Goal: Complete application form

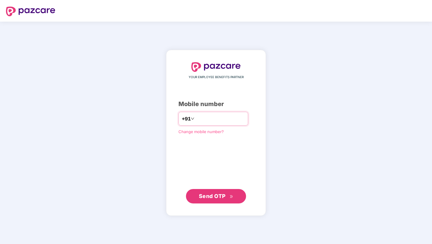
click at [208, 118] on input "number" at bounding box center [220, 119] width 49 height 10
type input "**********"
click at [217, 197] on span "Send OTP" at bounding box center [212, 196] width 27 height 6
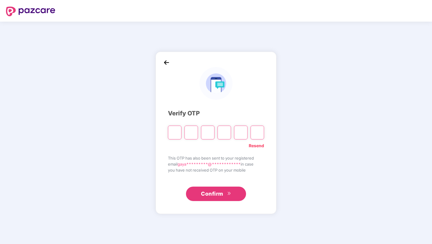
paste input "*"
type input "*"
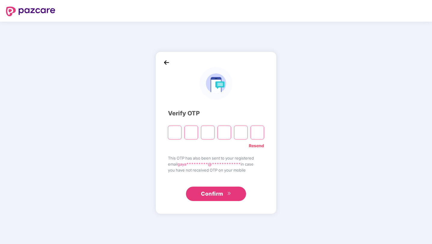
type input "*"
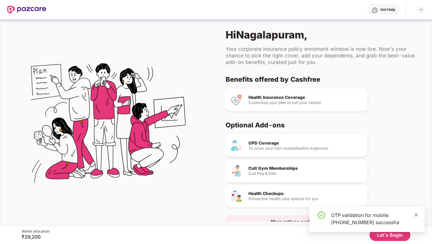
click at [418, 215] on icon "close" at bounding box center [416, 215] width 4 height 4
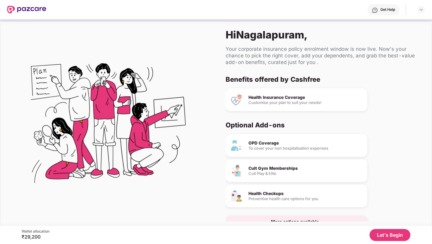
scroll to position [16, 0]
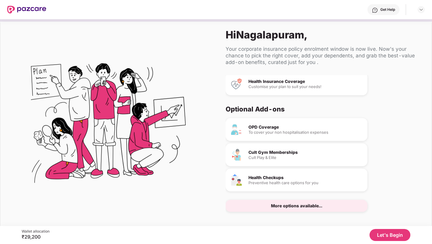
click at [329, 203] on div "More options available..." at bounding box center [297, 206] width 142 height 12
click at [324, 209] on div "More options available..." at bounding box center [297, 206] width 142 height 12
click at [380, 235] on button "Let's Begin" at bounding box center [390, 235] width 41 height 12
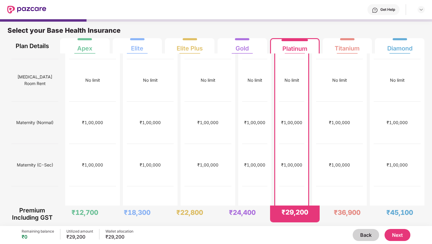
scroll to position [0, 0]
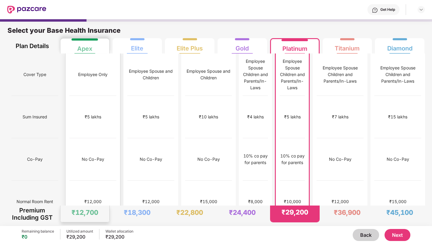
click at [84, 156] on div "No Co-Pay" at bounding box center [93, 159] width 23 height 7
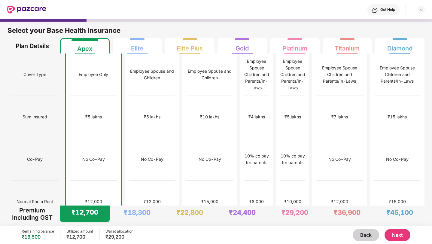
click at [401, 234] on button "Next" at bounding box center [398, 235] width 26 height 12
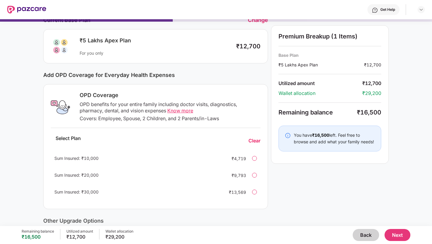
scroll to position [32, 0]
click at [255, 157] on div at bounding box center [254, 158] width 5 height 5
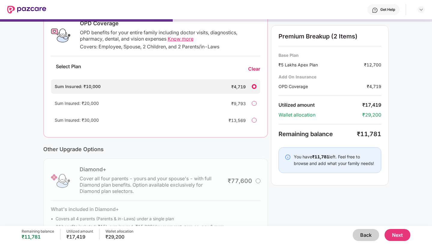
scroll to position [106, 0]
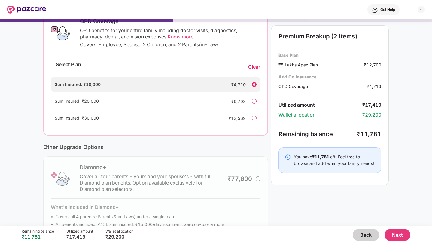
click at [399, 236] on button "Next" at bounding box center [398, 235] width 26 height 12
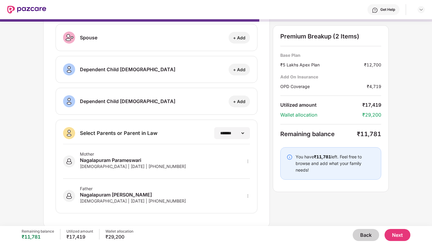
scroll to position [68, 0]
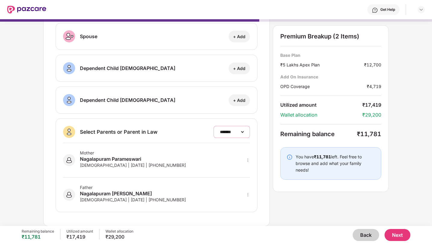
click at [219, 134] on select "**********" at bounding box center [232, 132] width 26 height 5
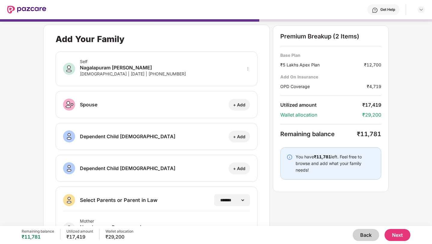
click at [393, 233] on button "Next" at bounding box center [398, 235] width 26 height 12
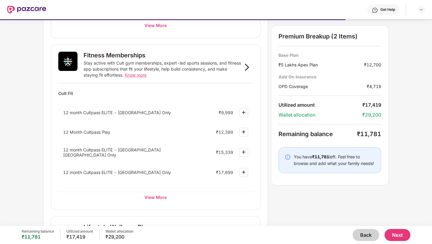
scroll to position [236, 0]
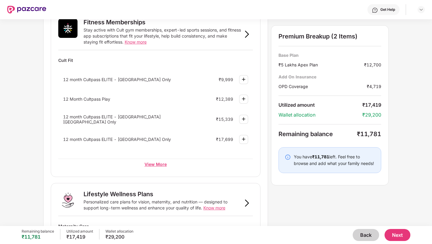
click at [174, 163] on div "View More" at bounding box center [155, 164] width 195 height 11
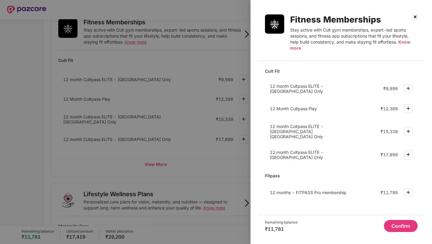
click at [208, 165] on div at bounding box center [216, 122] width 432 height 244
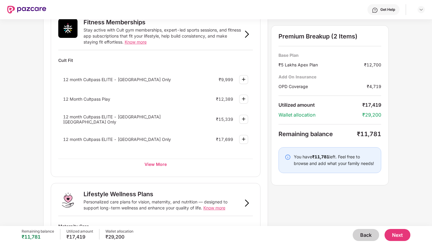
scroll to position [348, 0]
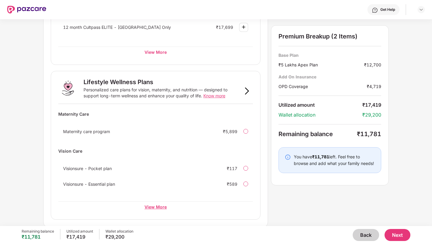
click at [170, 208] on div "View More" at bounding box center [155, 206] width 195 height 11
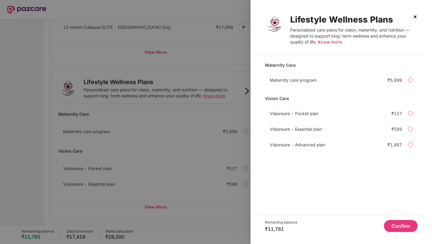
click at [411, 128] on div at bounding box center [410, 129] width 5 height 5
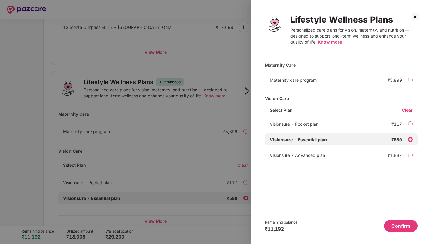
click at [179, 153] on div at bounding box center [216, 122] width 432 height 244
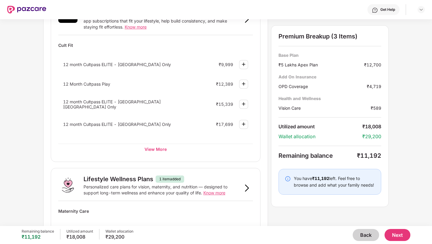
scroll to position [250, 0]
click at [179, 144] on div "View More" at bounding box center [155, 149] width 195 height 11
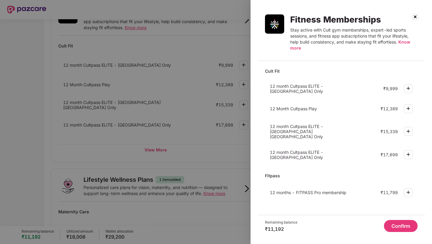
click at [408, 86] on img at bounding box center [408, 88] width 7 height 7
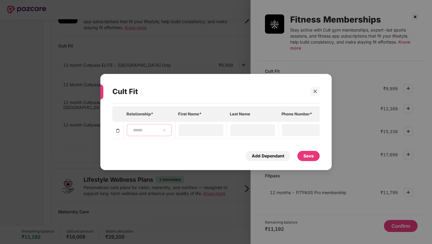
click at [144, 133] on select "**********" at bounding box center [149, 130] width 35 height 5
select select "****"
type input "**********"
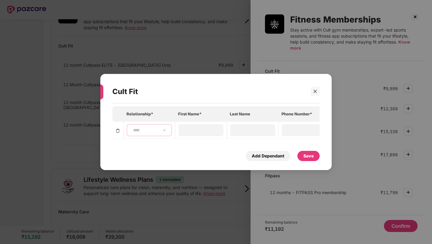
type input "**********"
click at [311, 157] on div "Save" at bounding box center [308, 156] width 10 height 7
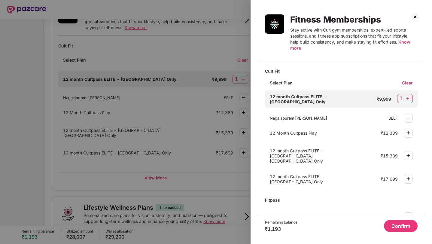
click at [395, 224] on button "Confirm" at bounding box center [401, 226] width 34 height 12
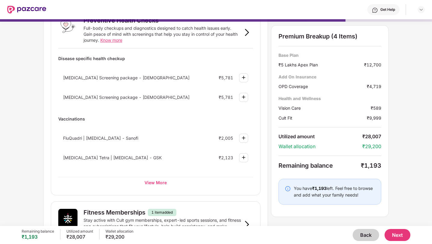
scroll to position [53, 0]
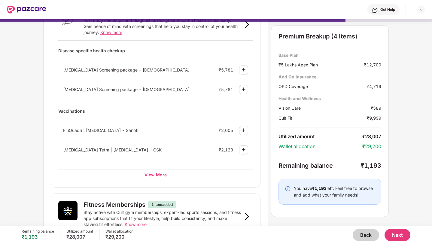
click at [156, 177] on div "View More" at bounding box center [155, 174] width 195 height 11
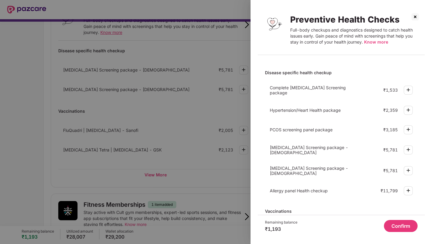
scroll to position [49, 0]
click at [182, 145] on div at bounding box center [216, 122] width 432 height 244
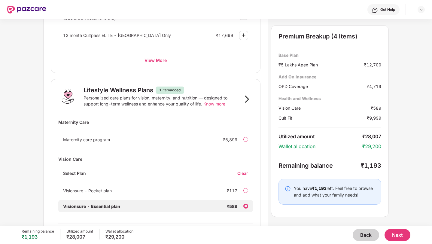
scroll to position [390, 0]
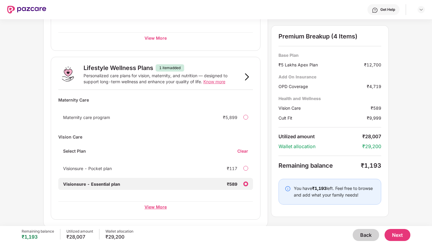
click at [166, 205] on div "View More" at bounding box center [155, 206] width 195 height 11
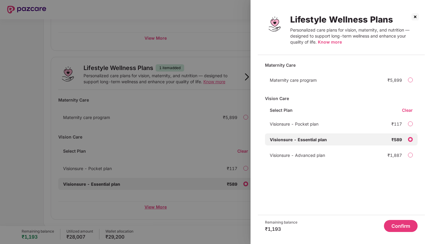
scroll to position [0, 0]
click at [414, 15] on img at bounding box center [415, 17] width 10 height 10
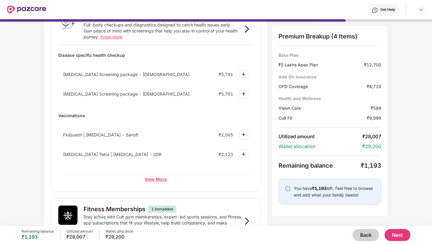
scroll to position [55, 0]
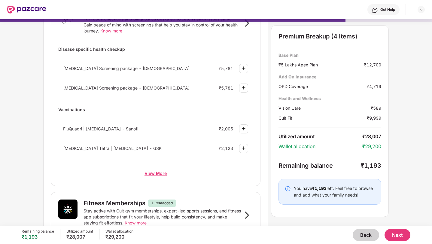
click at [162, 176] on div "View More" at bounding box center [155, 173] width 195 height 11
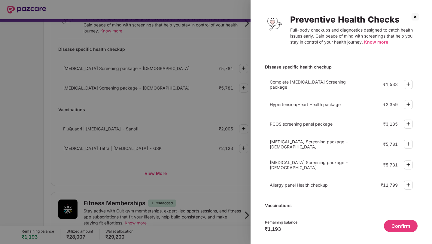
scroll to position [56, 0]
click at [405, 84] on img at bounding box center [408, 83] width 7 height 7
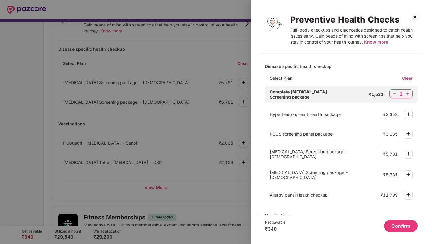
click at [411, 16] on img at bounding box center [415, 17] width 10 height 10
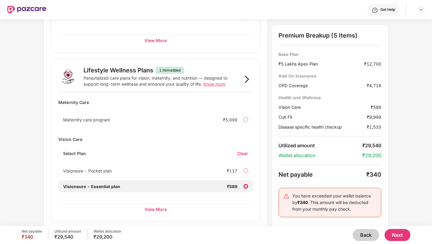
scroll to position [404, 0]
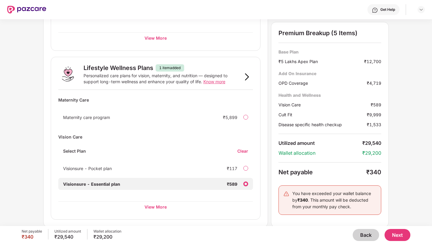
click at [240, 168] on div "Visionsure - Pocket plan ₹117" at bounding box center [155, 168] width 195 height 12
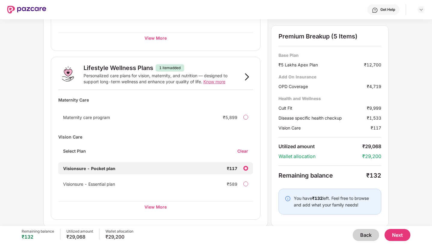
click at [401, 237] on button "Next" at bounding box center [398, 235] width 26 height 12
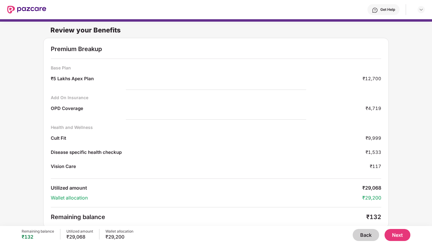
scroll to position [0, 0]
click at [401, 234] on button "Next" at bounding box center [398, 235] width 26 height 12
